Goal: Information Seeking & Learning: Learn about a topic

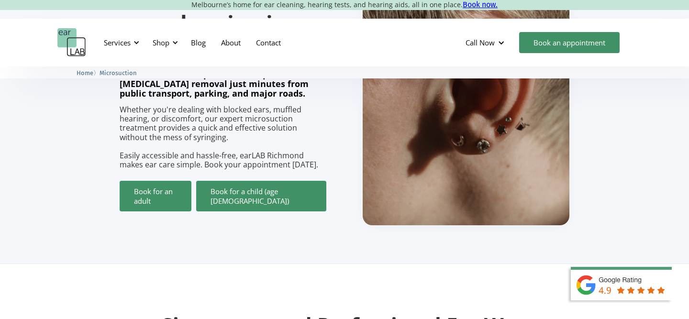
scroll to position [10, 0]
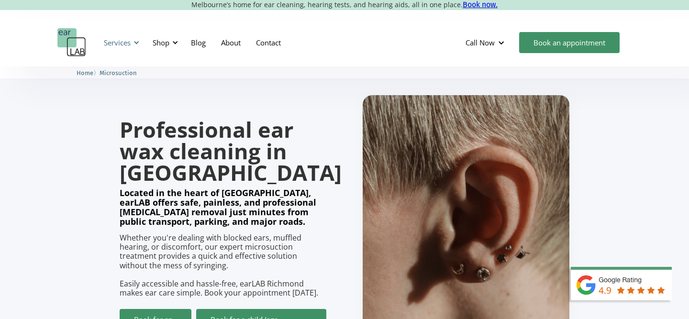
click at [112, 45] on div "Services" at bounding box center [117, 43] width 27 height 10
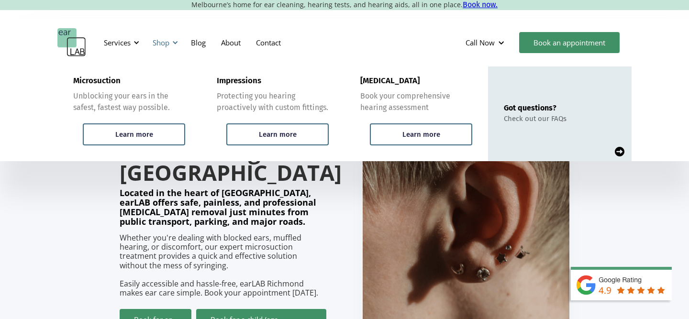
click at [171, 41] on div "Shop" at bounding box center [164, 42] width 34 height 29
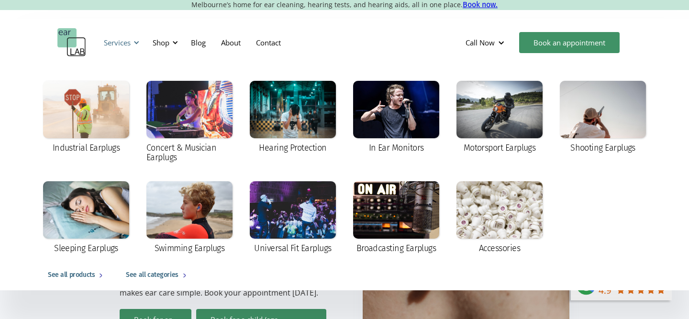
click at [141, 42] on div "Services" at bounding box center [120, 42] width 44 height 29
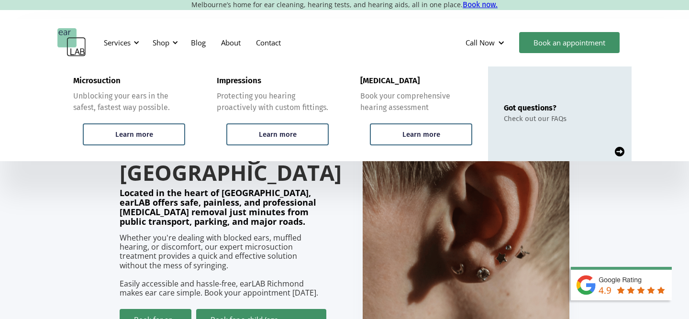
click at [91, 260] on section "Professional ear wax cleaning in [GEOGRAPHIC_DATA] Located in the heart of [GEO…" at bounding box center [344, 225] width 689 height 336
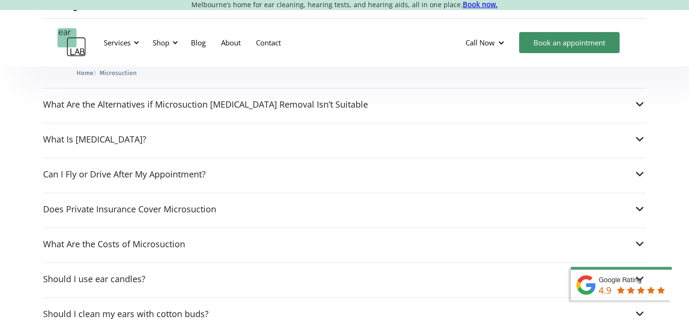
scroll to position [2647, 0]
click at [111, 240] on div "What Are the Costs of Microsuction" at bounding box center [114, 245] width 142 height 10
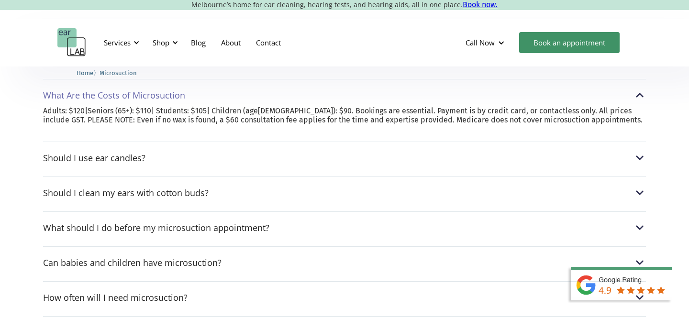
scroll to position [2797, 0]
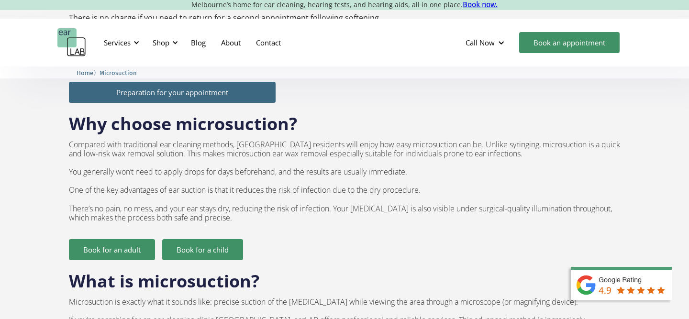
scroll to position [647, 0]
